Goal: Transaction & Acquisition: Book appointment/travel/reservation

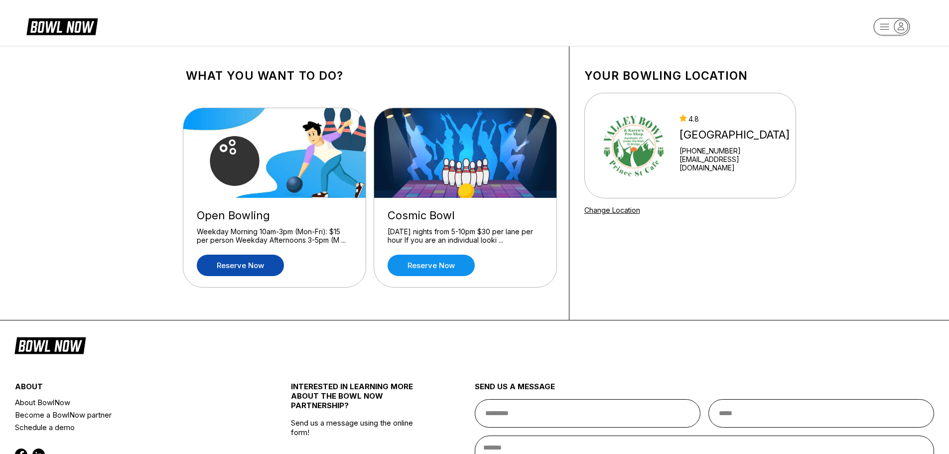
click at [243, 266] on link "Reserve now" at bounding box center [240, 264] width 87 height 21
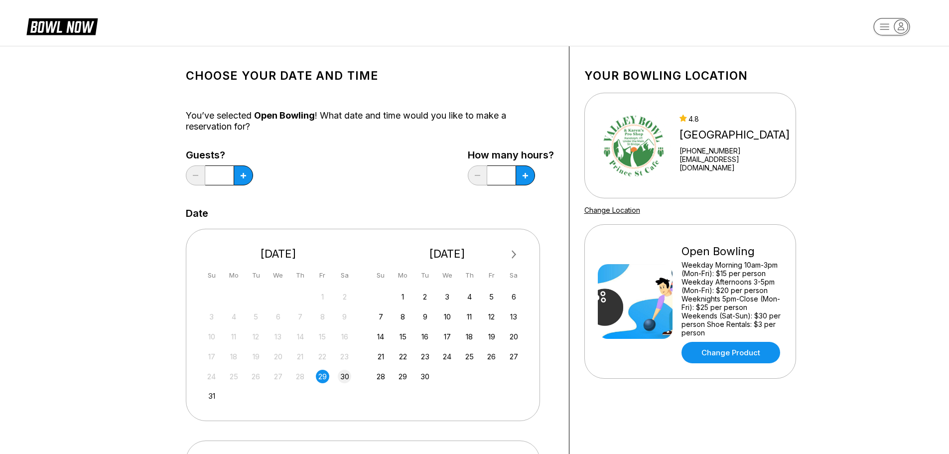
click at [341, 376] on div "30" at bounding box center [344, 376] width 13 height 13
click at [249, 173] on button at bounding box center [243, 175] width 19 height 20
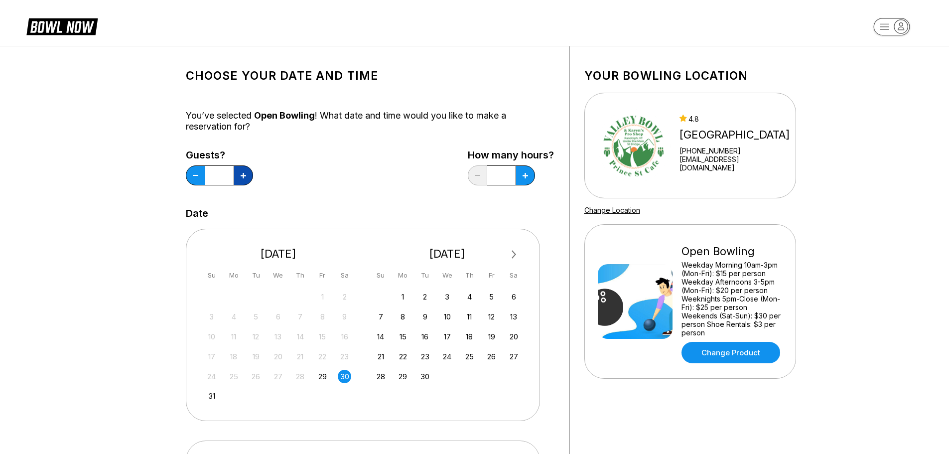
type input "*"
click at [253, 177] on button at bounding box center [243, 175] width 19 height 20
click at [246, 174] on icon at bounding box center [243, 175] width 5 height 5
type input "*"
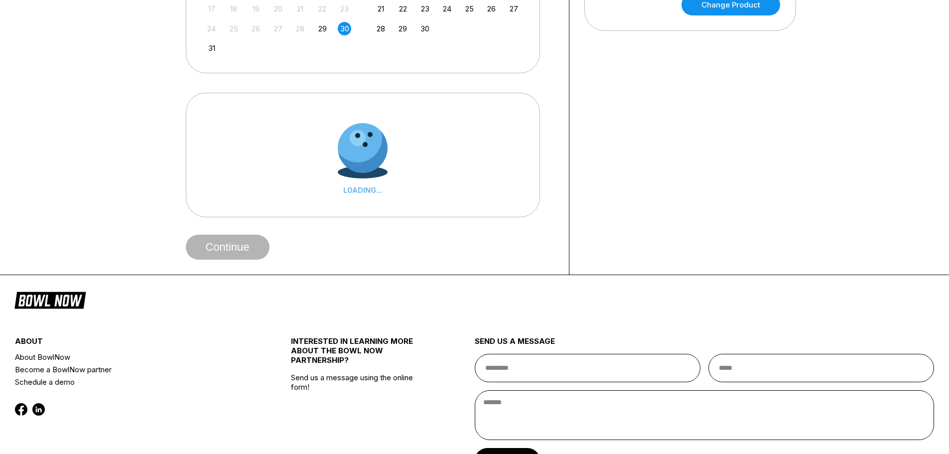
scroll to position [349, 0]
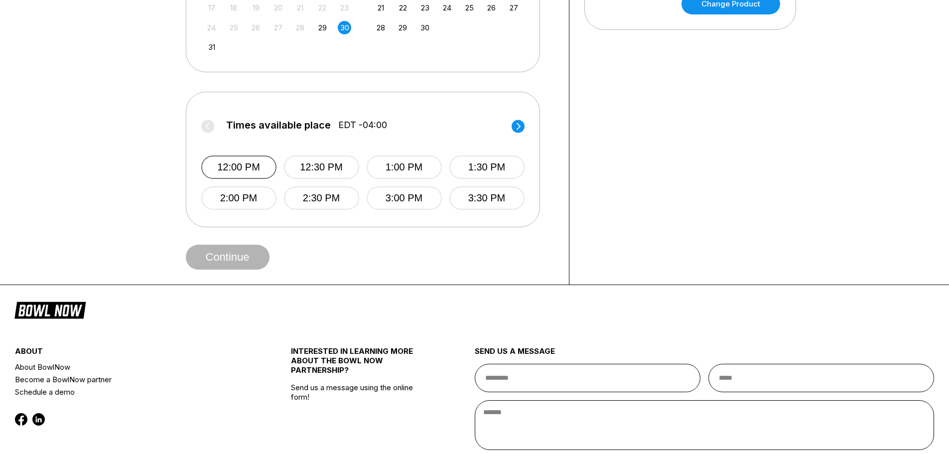
click at [239, 170] on button "12:00 PM" at bounding box center [238, 166] width 75 height 23
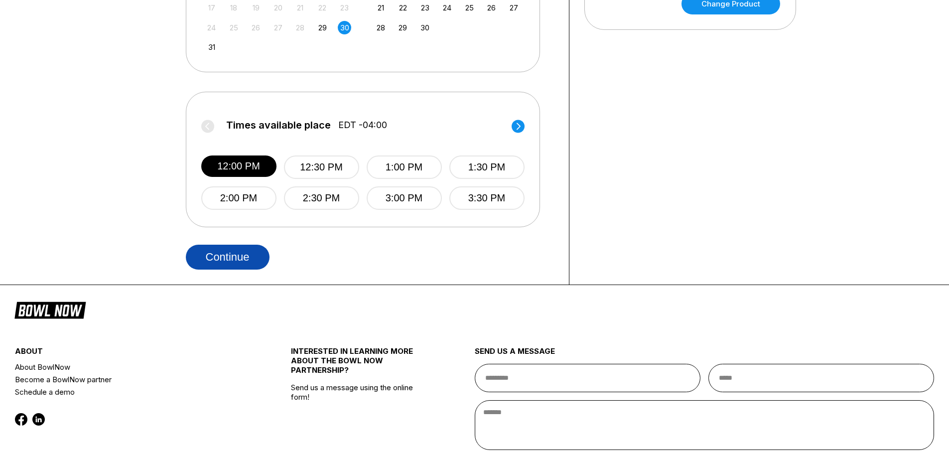
click at [246, 257] on button "Continue" at bounding box center [228, 257] width 84 height 25
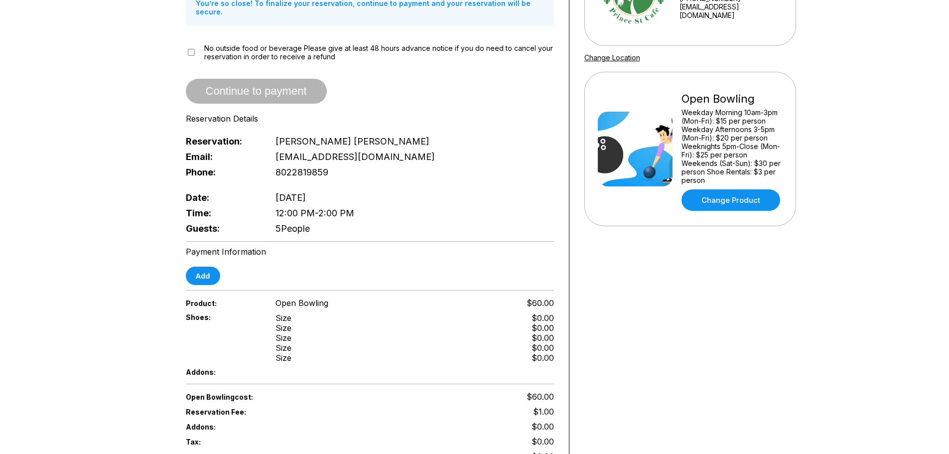
scroll to position [143, 0]
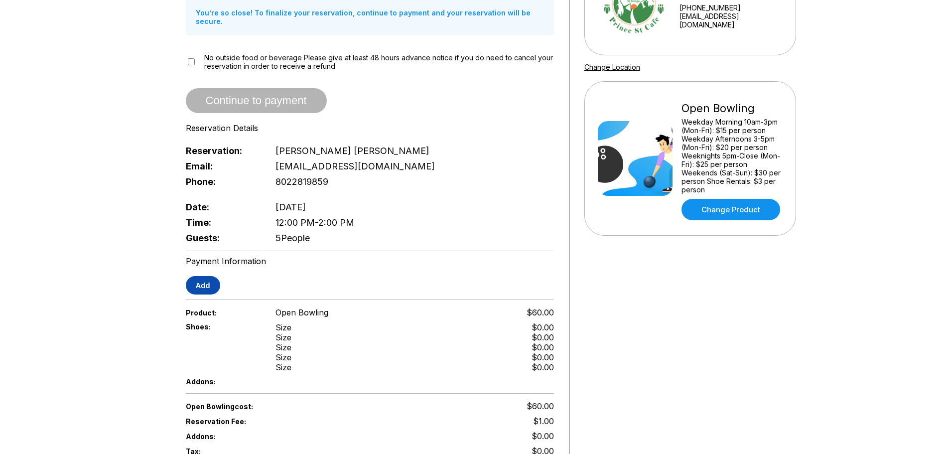
click at [208, 276] on button "Add" at bounding box center [203, 285] width 34 height 18
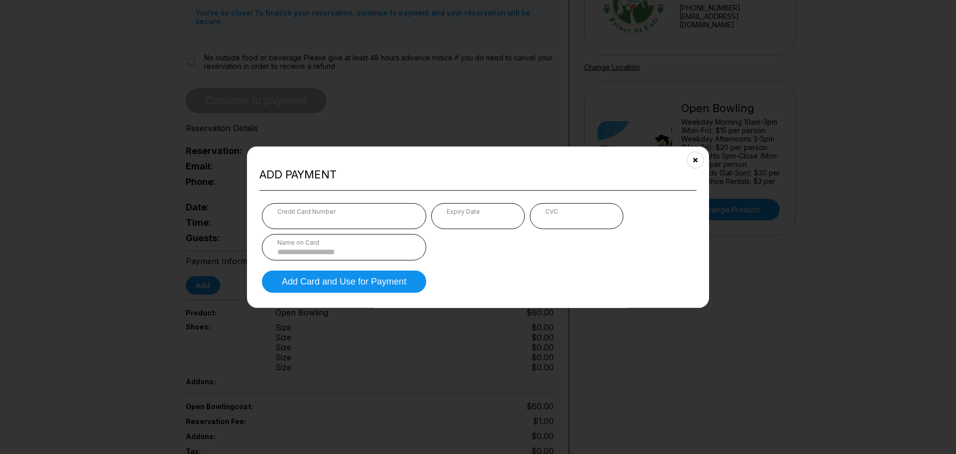
click at [407, 212] on div "Credit Card Number" at bounding box center [343, 211] width 133 height 7
click at [696, 161] on icon "Close" at bounding box center [696, 160] width 8 height 8
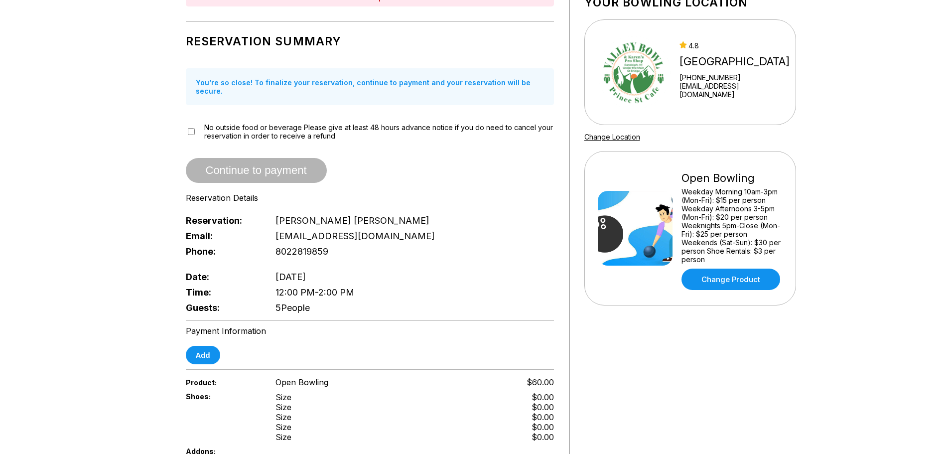
scroll to position [0, 0]
